Goal: Browse casually

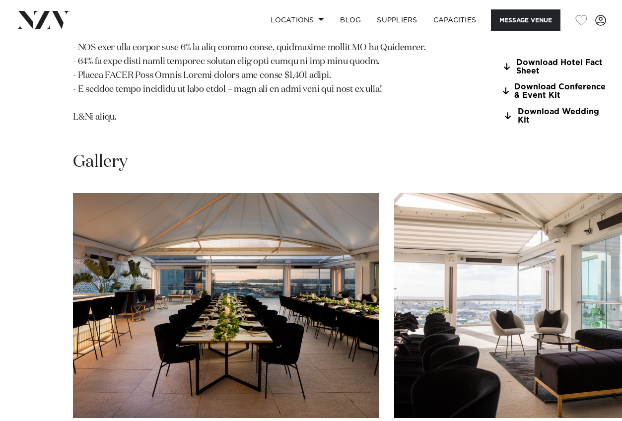
scroll to position [1552, 0]
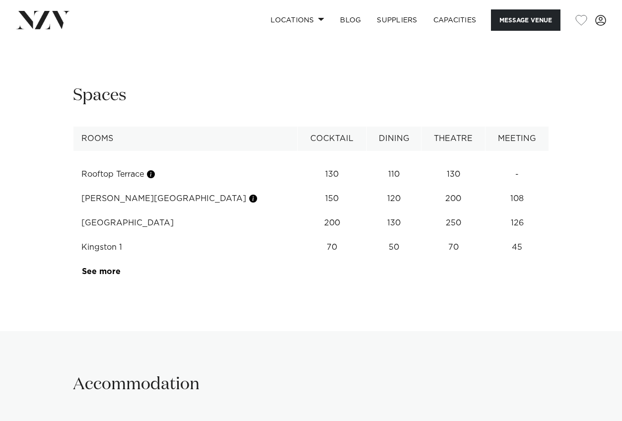
click at [591, 37] on div "Next slide" at bounding box center [593, 29] width 10 height 16
click at [28, 37] on div "Previous slide" at bounding box center [30, 29] width 10 height 16
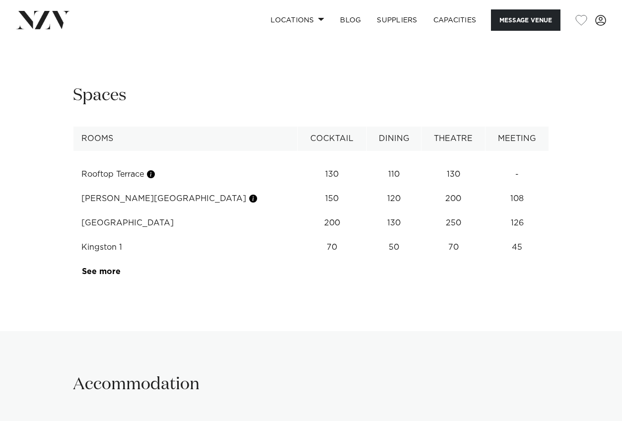
click at [592, 37] on div "Next slide" at bounding box center [593, 29] width 10 height 16
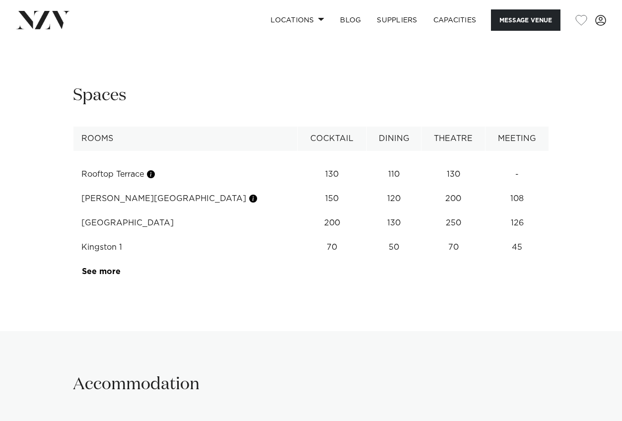
click at [592, 37] on div "Next slide" at bounding box center [593, 29] width 10 height 16
click at [31, 37] on div "Previous slide" at bounding box center [30, 29] width 10 height 16
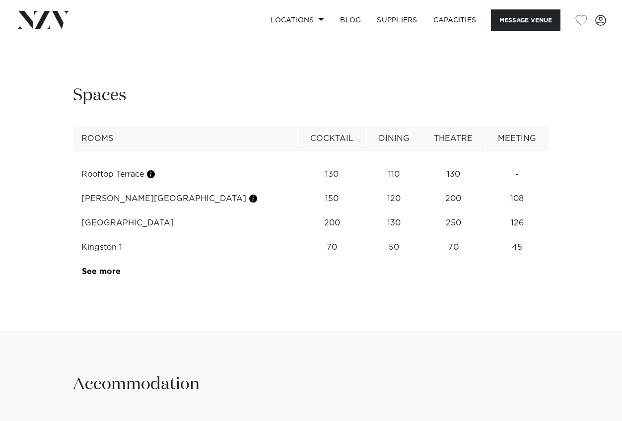
click at [31, 37] on div "Previous slide" at bounding box center [30, 29] width 10 height 16
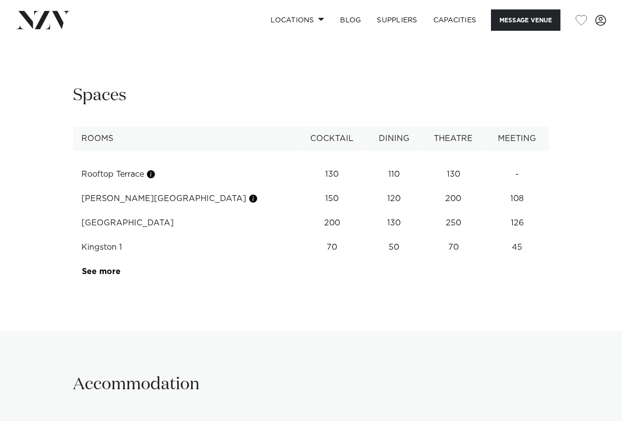
click at [592, 37] on div "Next slide" at bounding box center [593, 29] width 10 height 16
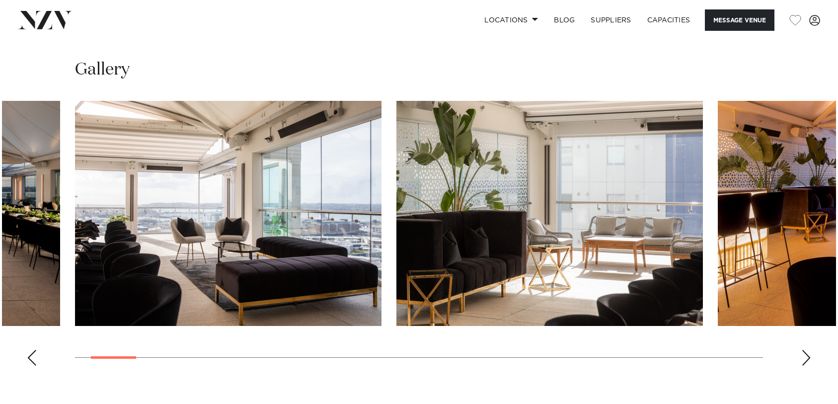
scroll to position [1222, 0]
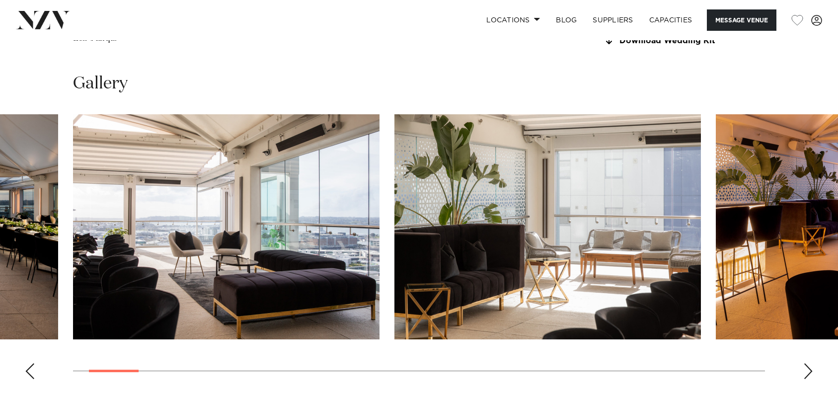
click at [29, 363] on div "Previous slide" at bounding box center [30, 371] width 10 height 16
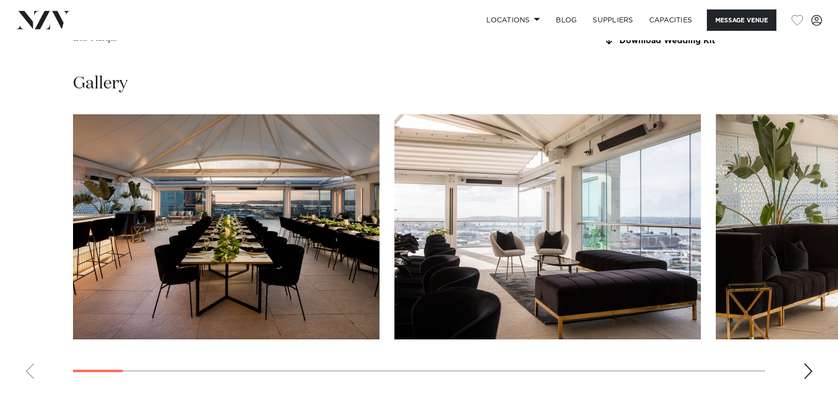
click at [622, 363] on div "Next slide" at bounding box center [808, 371] width 10 height 16
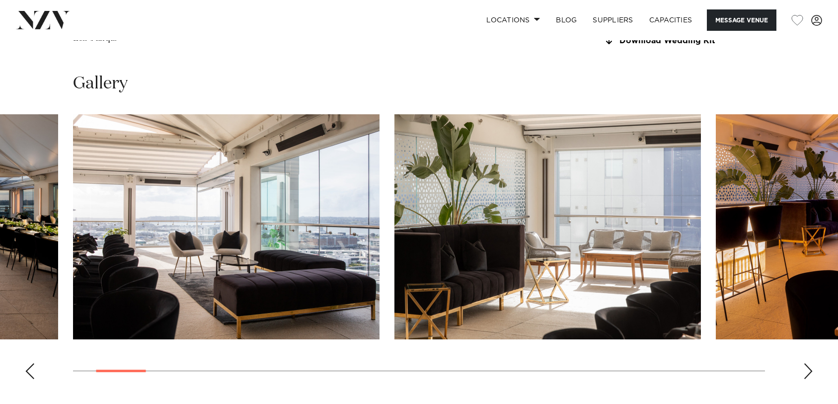
click at [622, 363] on div "Next slide" at bounding box center [808, 371] width 10 height 16
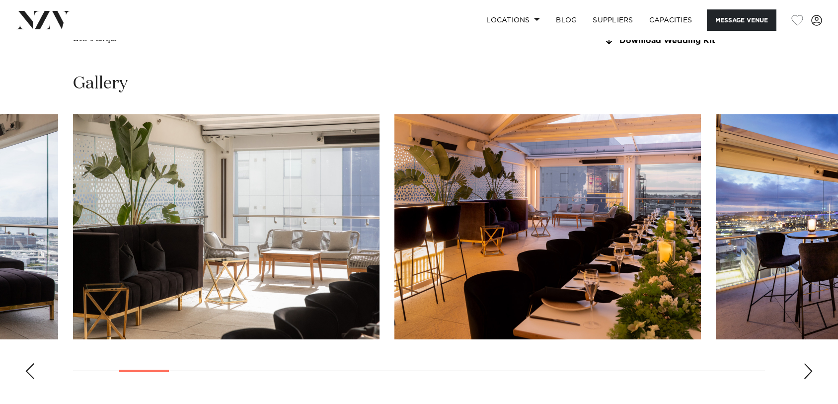
click at [622, 363] on div "Next slide" at bounding box center [808, 371] width 10 height 16
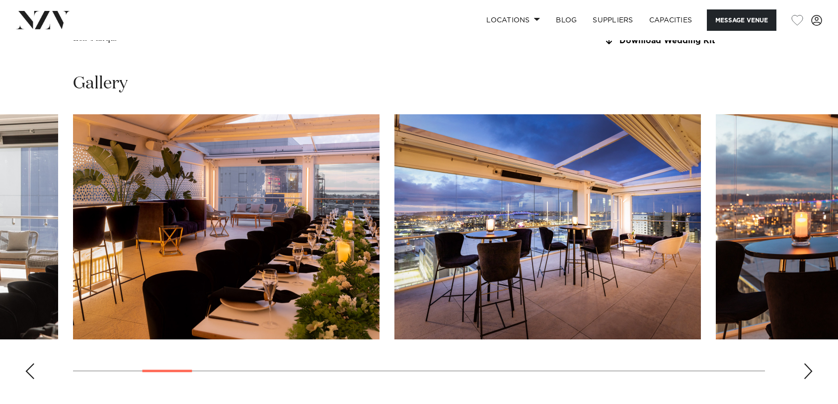
click at [622, 363] on div "Next slide" at bounding box center [808, 371] width 10 height 16
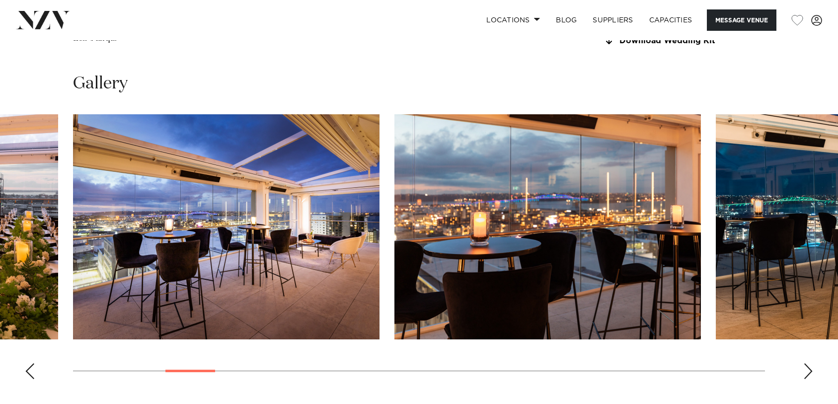
click at [30, 363] on div "Previous slide" at bounding box center [30, 371] width 10 height 16
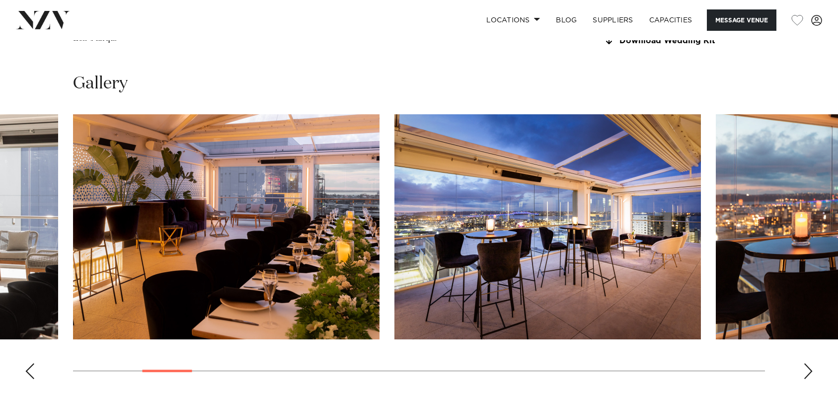
click at [30, 363] on div "Previous slide" at bounding box center [30, 371] width 10 height 16
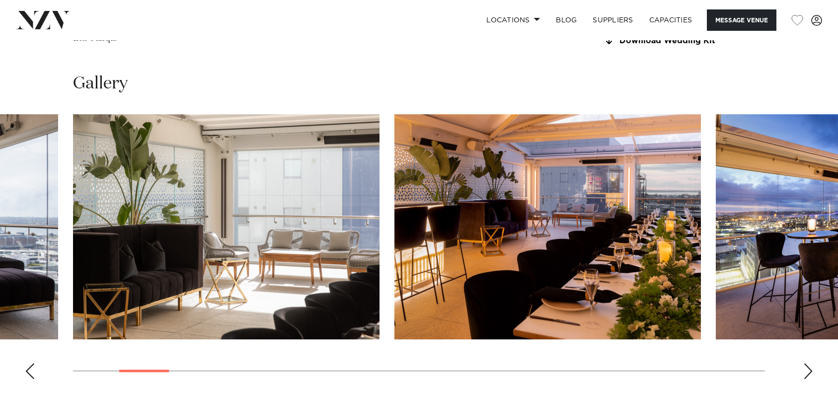
click at [30, 363] on div "Previous slide" at bounding box center [30, 371] width 10 height 16
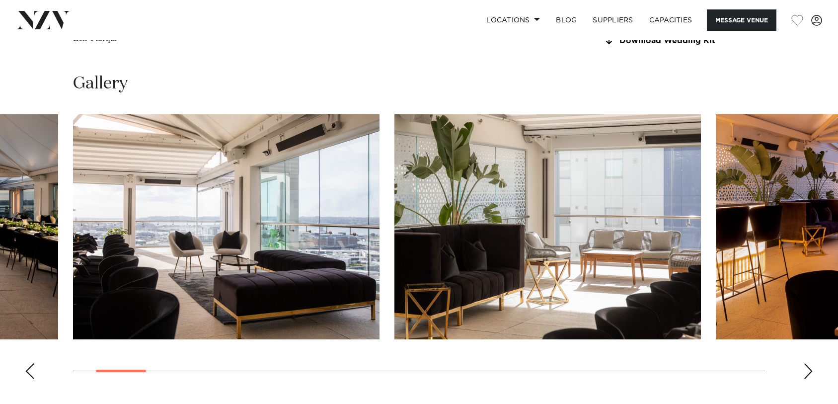
click at [30, 363] on div "Previous slide" at bounding box center [30, 371] width 10 height 16
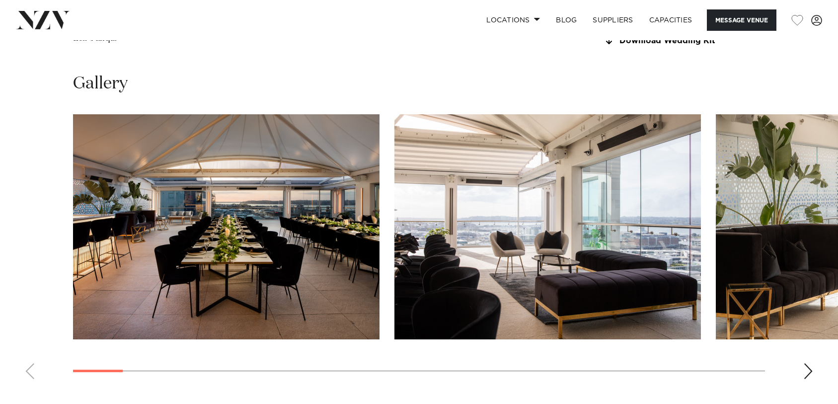
click at [30, 313] on swiper-container at bounding box center [419, 250] width 838 height 273
